Goal: Obtain resource: Download file/media

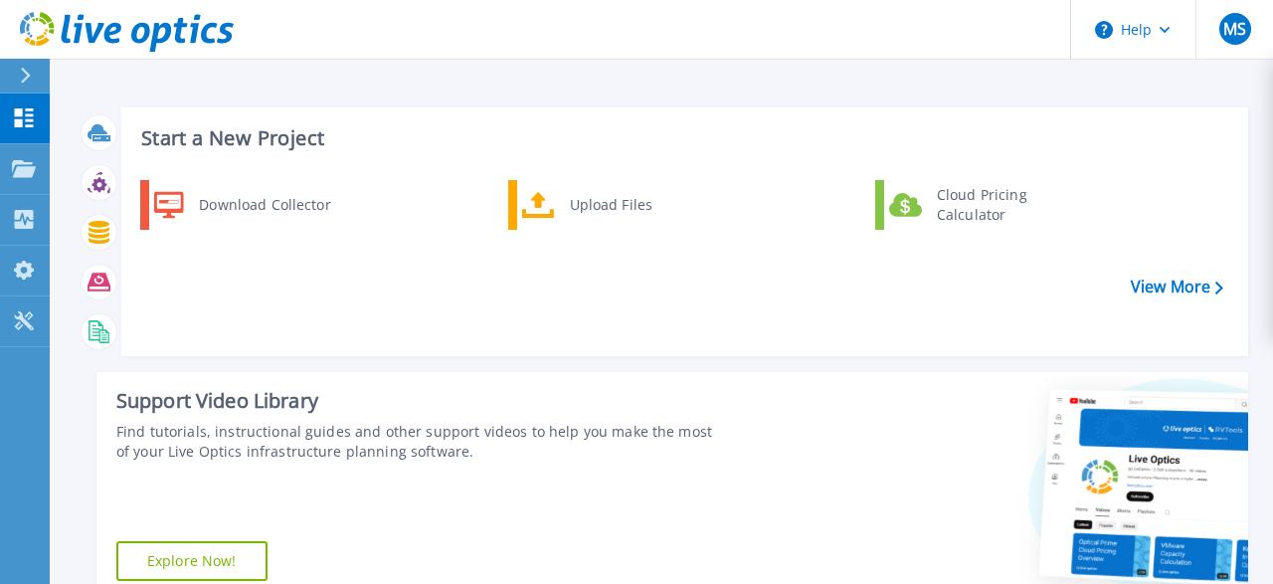
scroll to position [527, 0]
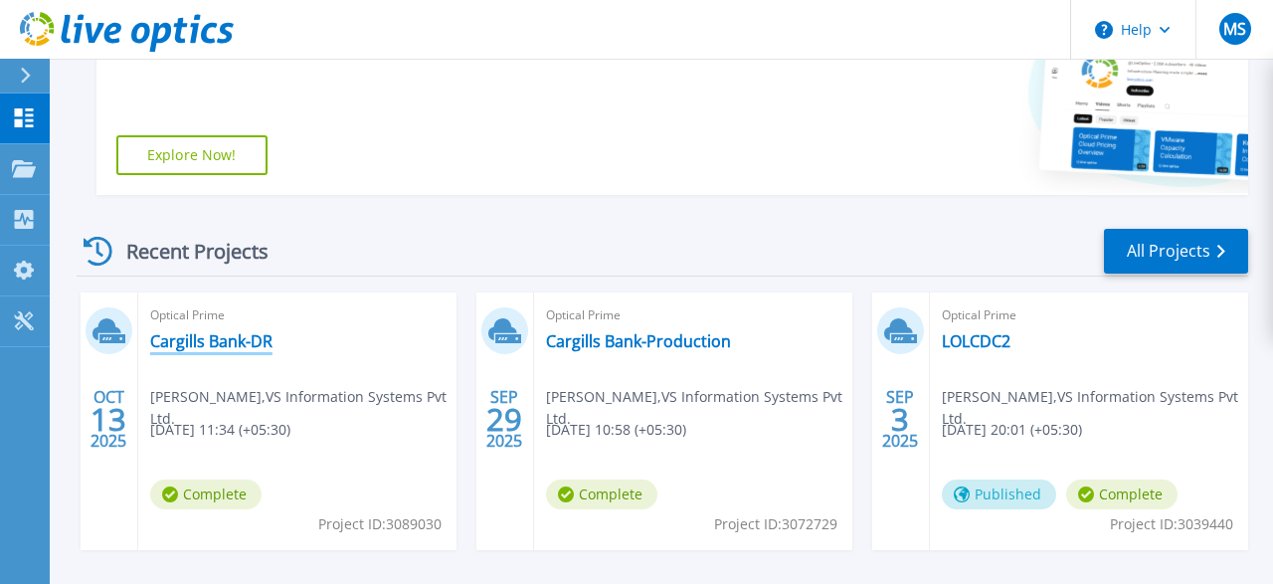
click at [256, 343] on link "Cargills Bank-DR" at bounding box center [211, 341] width 122 height 20
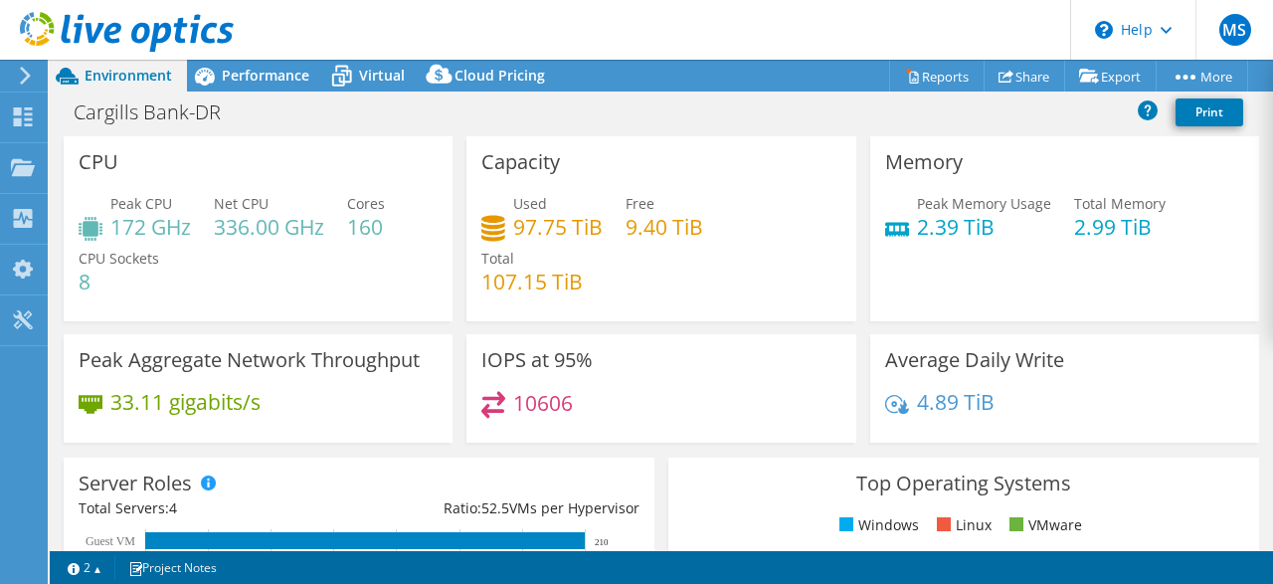
select select "USD"
click at [952, 81] on link "Reports" at bounding box center [936, 76] width 95 height 31
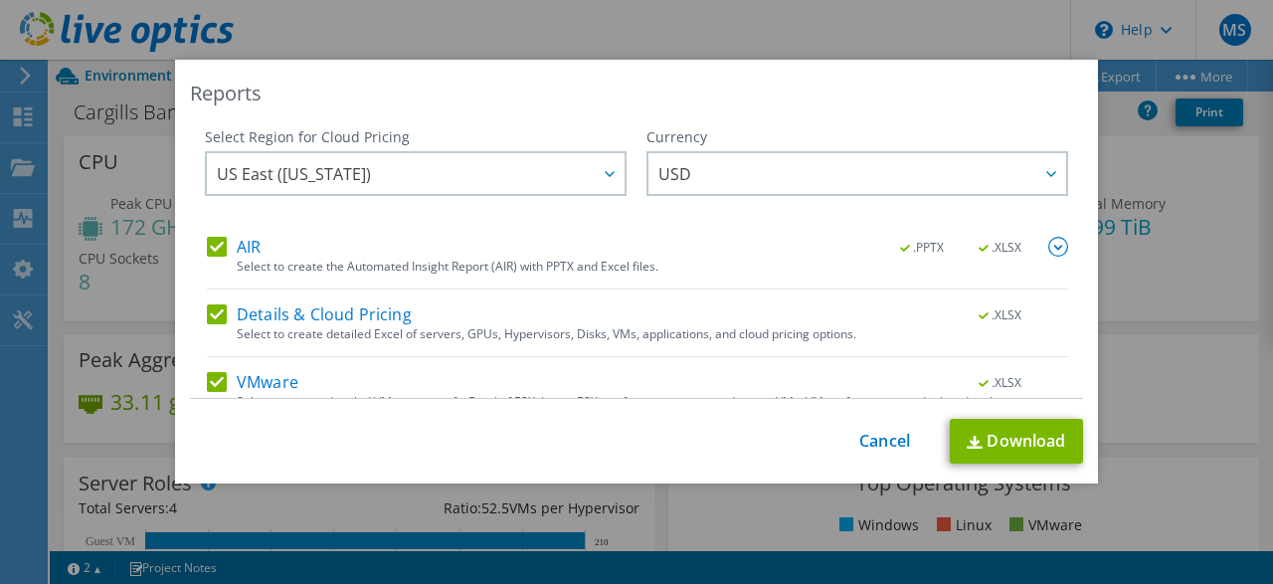
scroll to position [91, 0]
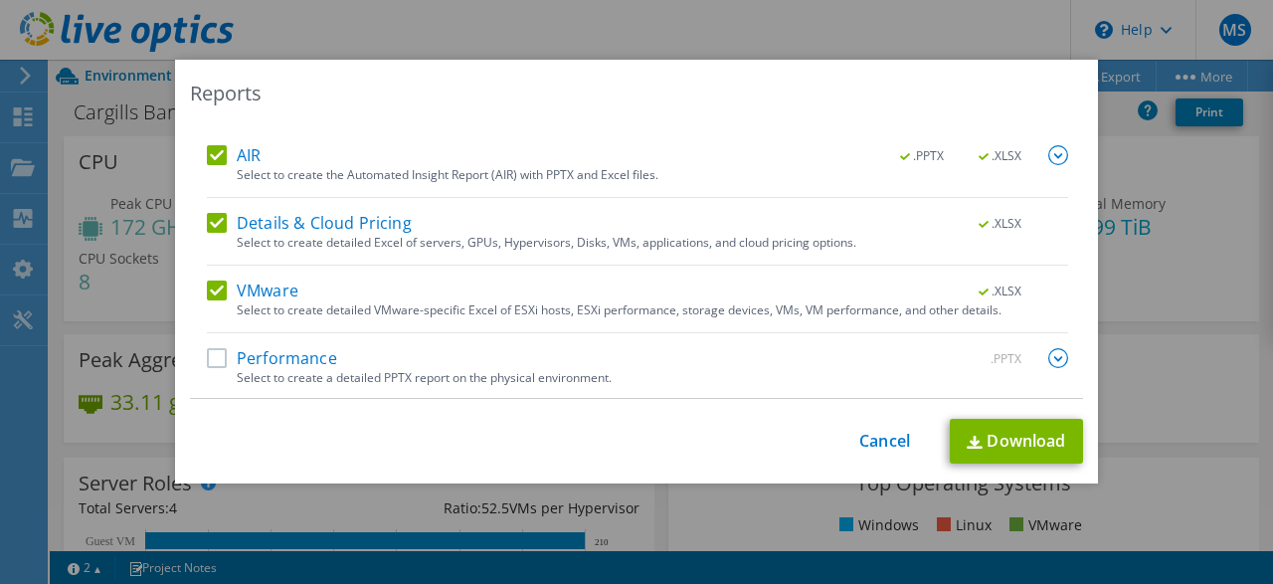
click at [279, 357] on label "Performance" at bounding box center [272, 358] width 130 height 20
click at [0, 0] on input "Performance" at bounding box center [0, 0] width 0 height 0
click at [965, 442] on link "Download" at bounding box center [1016, 441] width 133 height 45
click at [1007, 434] on link "Download" at bounding box center [1016, 441] width 133 height 45
